Goal: Communication & Community: Ask a question

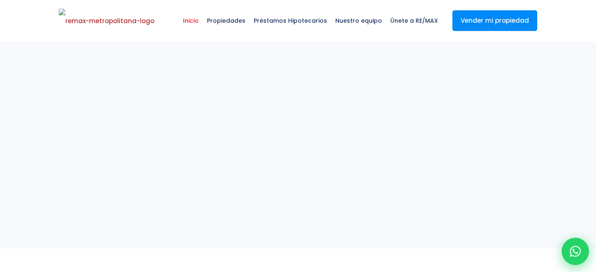
click at [569, 249] on div at bounding box center [575, 251] width 27 height 27
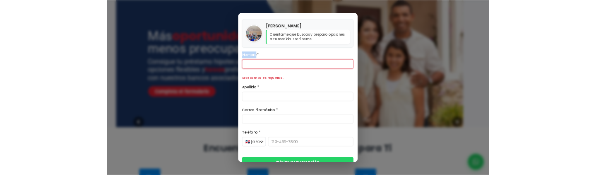
scroll to position [51, 0]
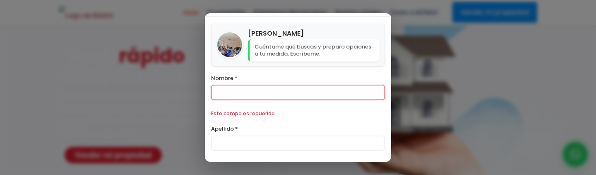
click at [237, 107] on div "Nombre * Este campo es requerido." at bounding box center [298, 96] width 174 height 46
click at [237, 101] on div "Nombre * Este campo es requerido." at bounding box center [298, 96] width 174 height 46
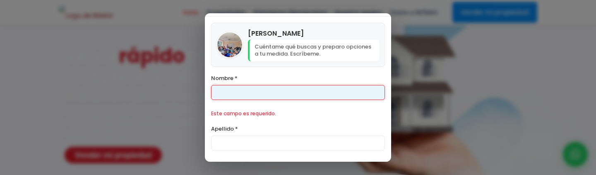
click at [237, 91] on input "Nombre *" at bounding box center [298, 92] width 174 height 15
type input "Franklin"
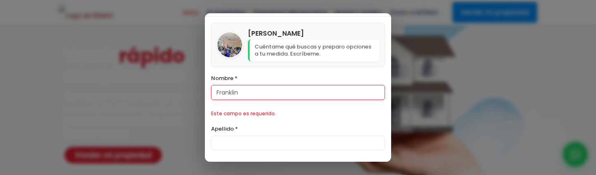
type input "Gonzalez"
type input "franklin.a.marte@gmail.com"
type input "829-619-1904"
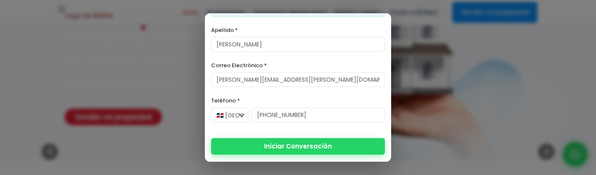
scroll to position [108, 0]
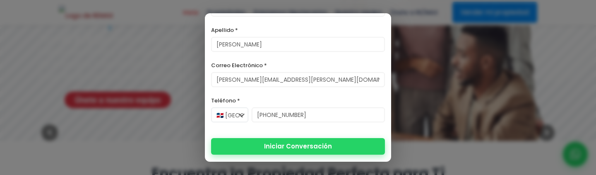
click at [303, 148] on button "Iniciar Conversación" at bounding box center [298, 146] width 174 height 17
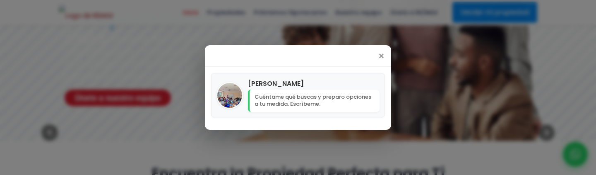
scroll to position [0, 0]
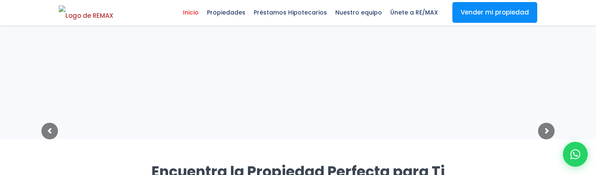
scroll to position [141, 0]
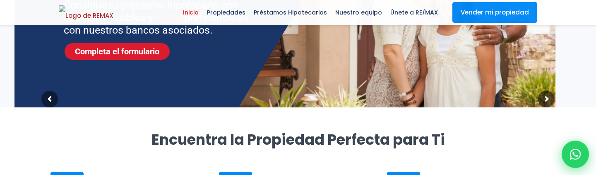
click at [573, 154] on icon at bounding box center [575, 154] width 11 height 11
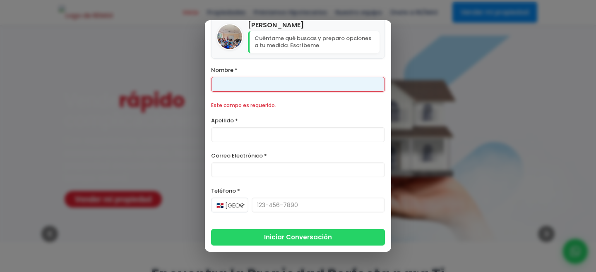
scroll to position [0, 0]
